Goal: Task Accomplishment & Management: Complete application form

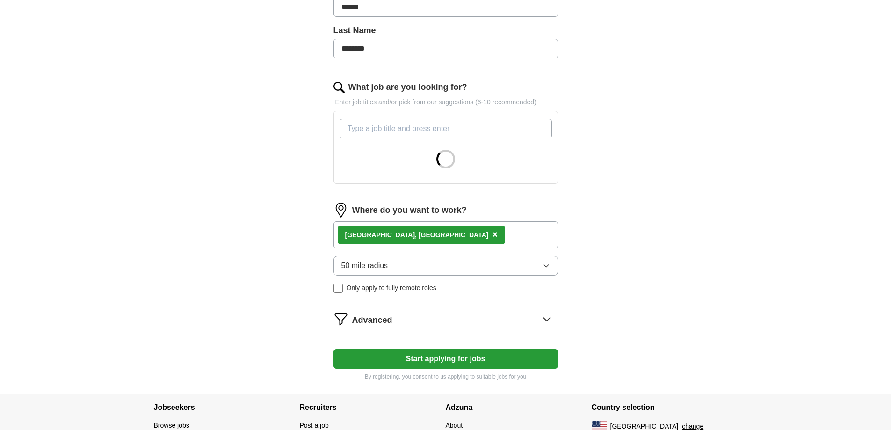
scroll to position [234, 0]
click at [492, 234] on span "×" at bounding box center [495, 234] width 6 height 10
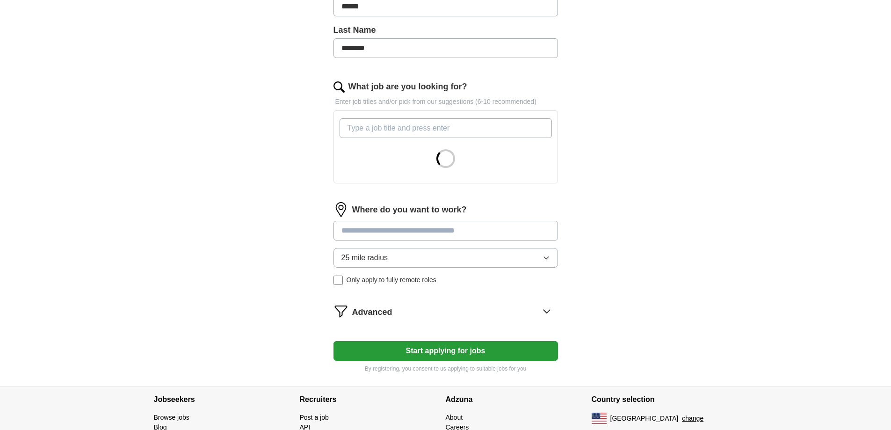
click at [401, 235] on input at bounding box center [446, 231] width 225 height 20
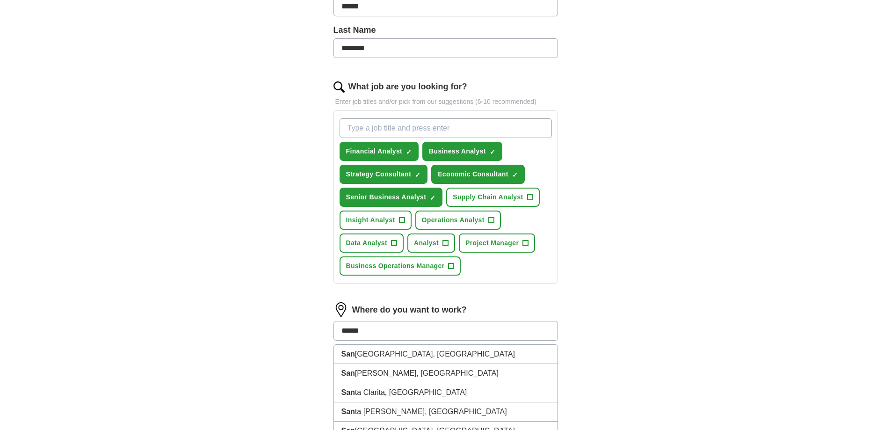
type input "*******"
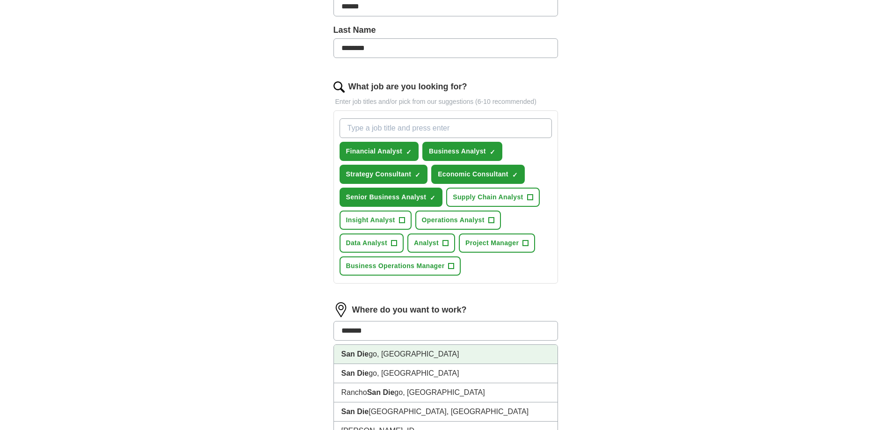
click at [401, 356] on li "San Die go, CA" at bounding box center [446, 354] width 224 height 19
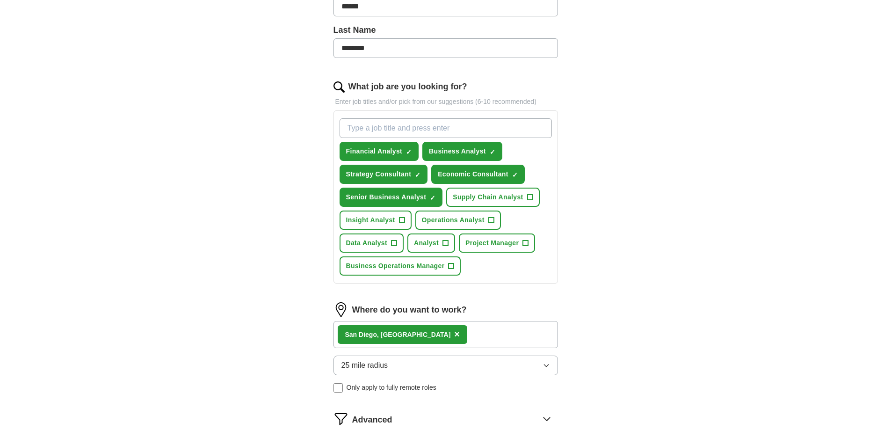
click at [433, 333] on div "San Die go, CA ×" at bounding box center [446, 334] width 225 height 27
click at [433, 330] on div "San Die go, CA ×" at bounding box center [446, 334] width 225 height 27
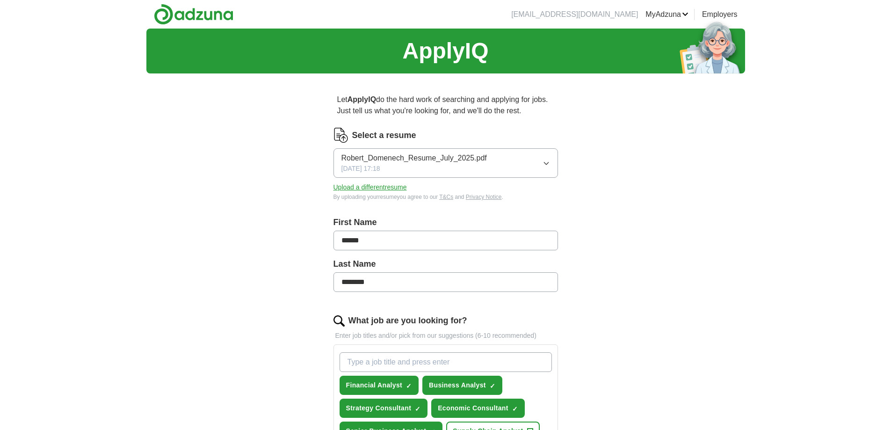
scroll to position [374, 0]
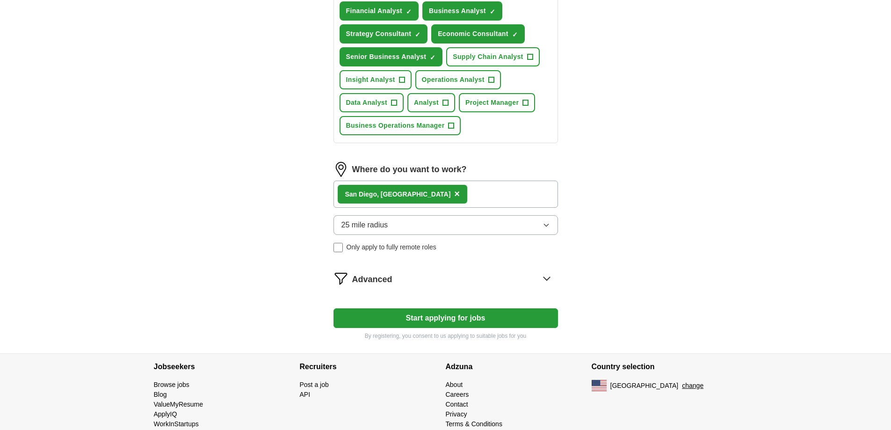
click at [419, 191] on div "San Die go, CA ×" at bounding box center [446, 194] width 225 height 27
click at [399, 223] on button "25 mile radius" at bounding box center [446, 225] width 225 height 20
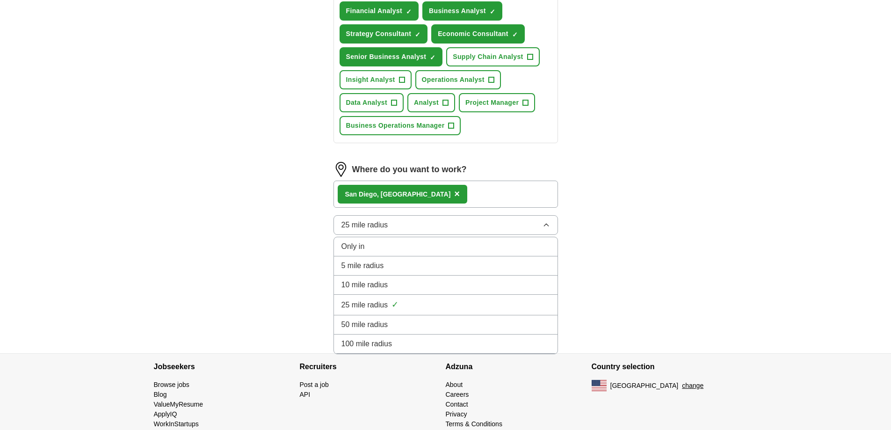
click at [303, 241] on div "Let ApplyIQ do the hard work of searching and applying for jobs. Just tell us w…" at bounding box center [445, 30] width 299 height 647
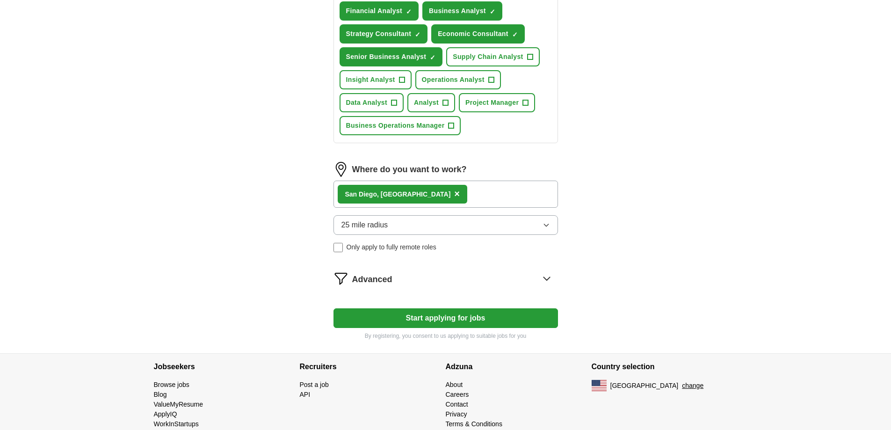
click at [456, 190] on div "San Die go, CA ×" at bounding box center [446, 194] width 225 height 27
click at [409, 326] on button "Start applying for jobs" at bounding box center [446, 318] width 225 height 20
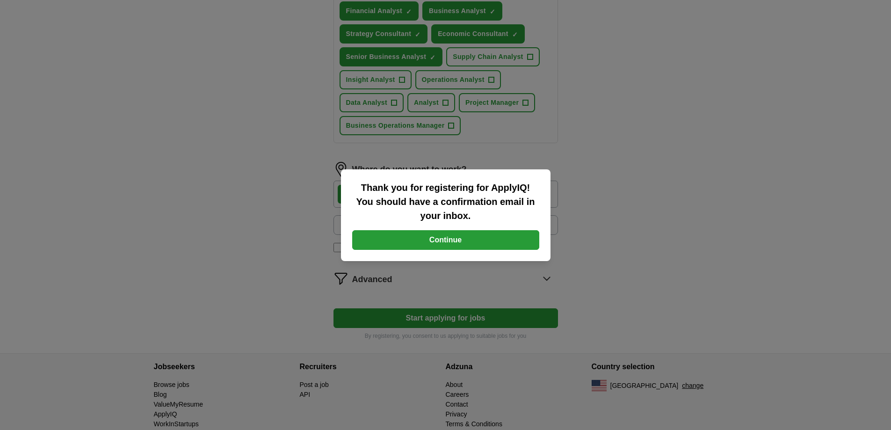
drag, startPoint x: 381, startPoint y: 238, endPoint x: 534, endPoint y: 181, distance: 163.3
click at [534, 181] on div "Thank you for registering for ApplyIQ! You should have a confirmation email in …" at bounding box center [446, 215] width 210 height 92
click at [414, 238] on button "Continue" at bounding box center [445, 240] width 187 height 20
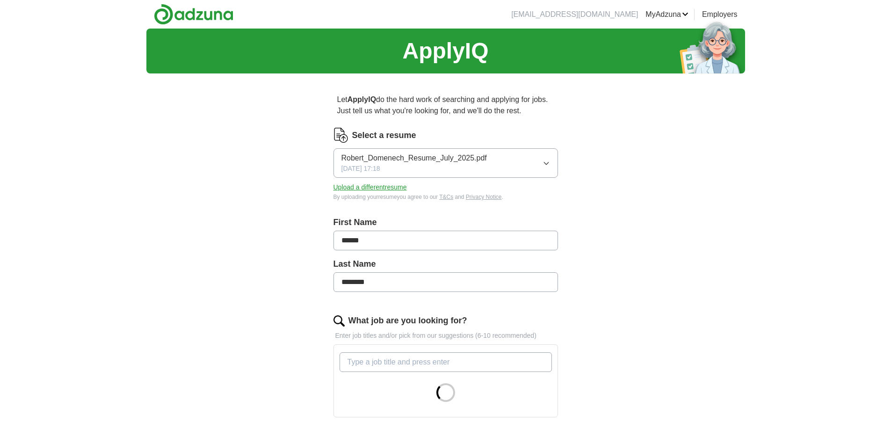
click at [459, 146] on div "Select a resume Robert_Domenech_Resume_July_2025.pdf [DATE] 17:18 Upload a diff…" at bounding box center [446, 164] width 225 height 73
click at [458, 149] on button "Robert_Domenech_Resume_July_2025.pdf [DATE] 17:18" at bounding box center [446, 162] width 225 height 29
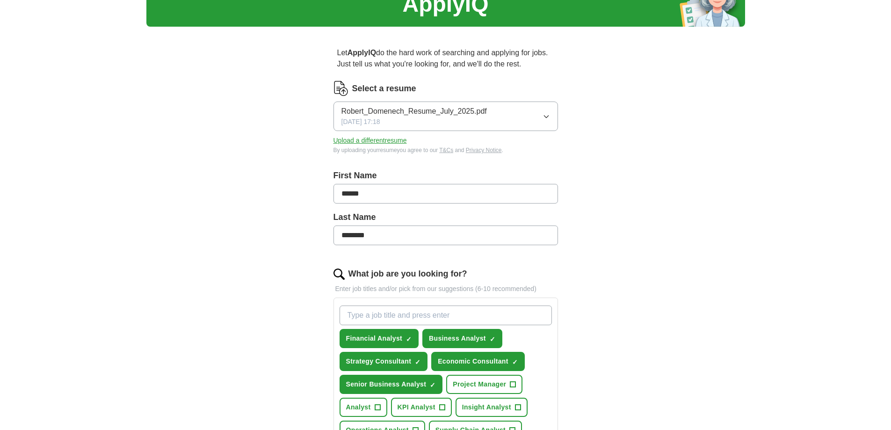
click at [693, 200] on div "ApplyIQ Let ApplyIQ do the hard work of searching and applying for jobs. Just t…" at bounding box center [445, 341] width 599 height 718
click at [371, 141] on button "Upload a different resume" at bounding box center [370, 141] width 73 height 10
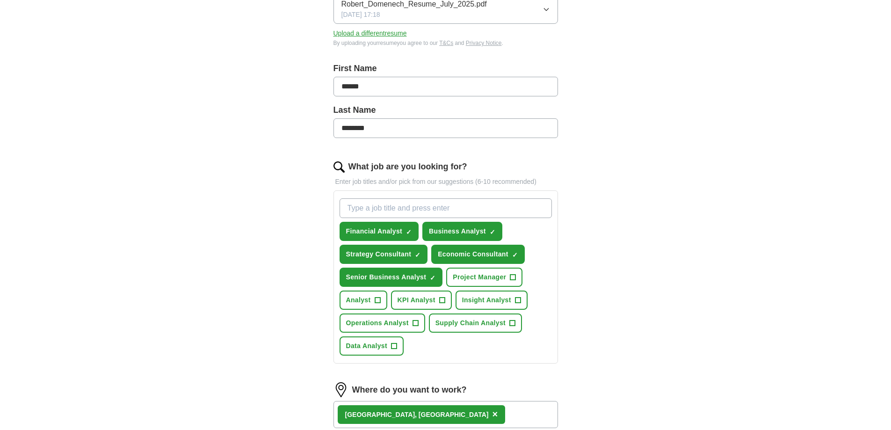
scroll to position [234, 0]
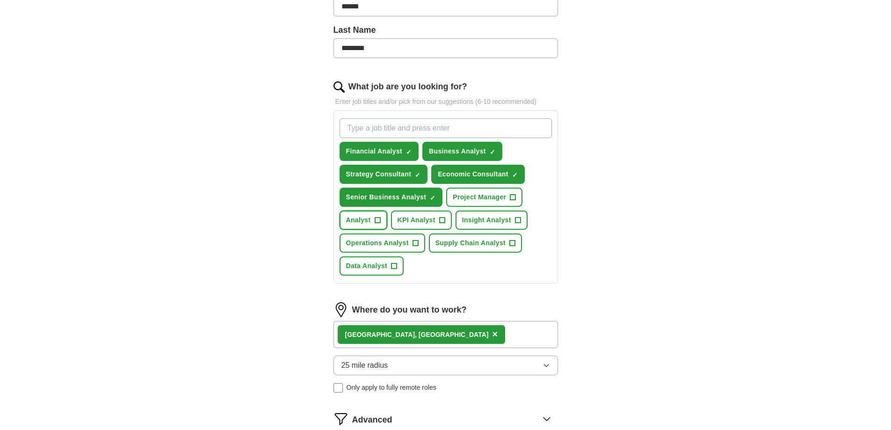
click at [359, 225] on button "Analyst +" at bounding box center [364, 220] width 48 height 19
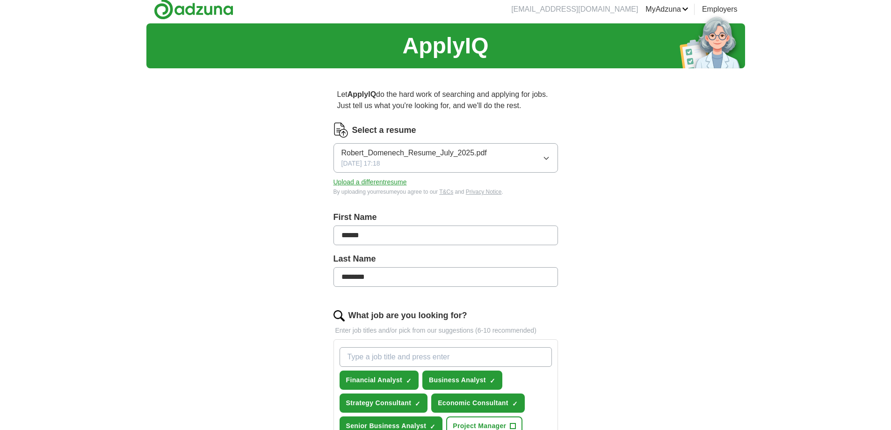
scroll to position [0, 0]
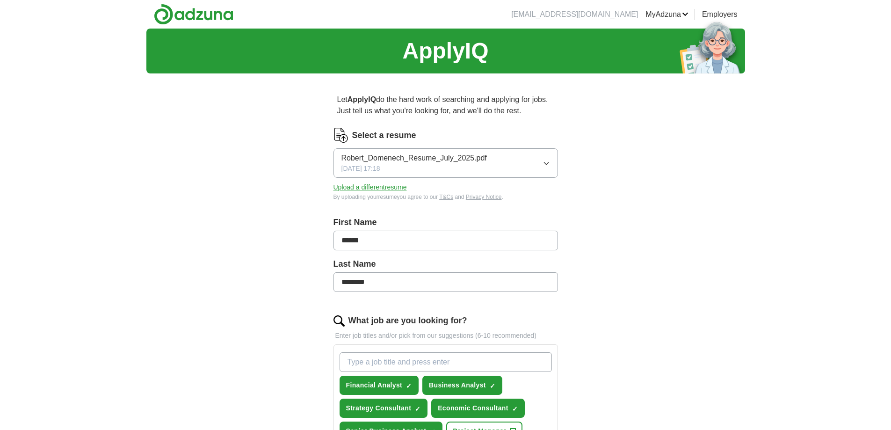
click at [462, 157] on span "Robert_Domenech_Resume_July_2025.pdf" at bounding box center [413, 158] width 145 height 11
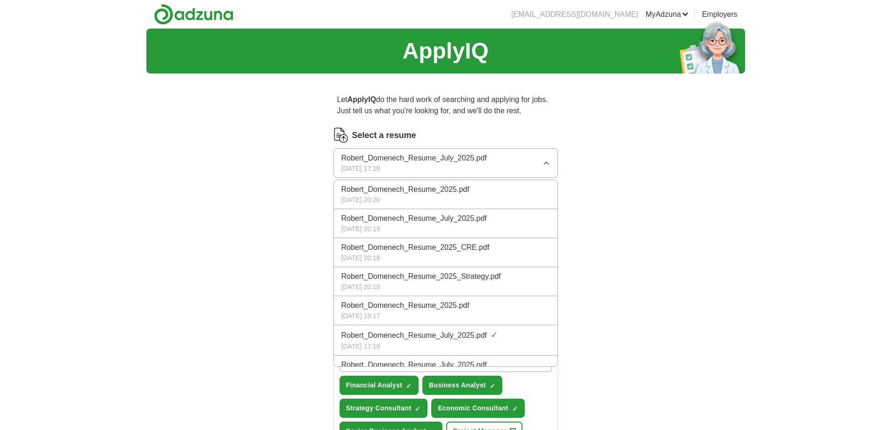
click at [462, 157] on span "Robert_Domenech_Resume_July_2025.pdf" at bounding box center [413, 158] width 145 height 11
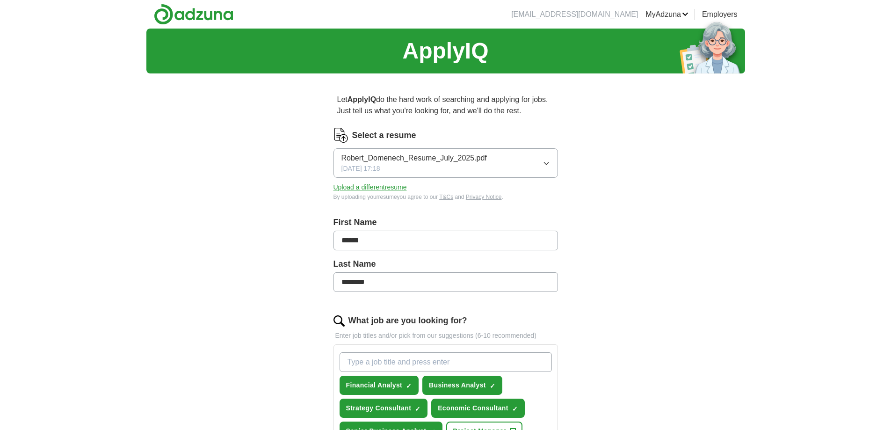
click at [550, 152] on button "Robert_Domenech_Resume_July_2025.pdf [DATE] 17:18" at bounding box center [446, 162] width 225 height 29
click at [643, 138] on div "ApplyIQ Let ApplyIQ do the hard work of searching and applying for jobs. Just t…" at bounding box center [445, 388] width 599 height 718
